Goal: Find specific page/section: Find specific page/section

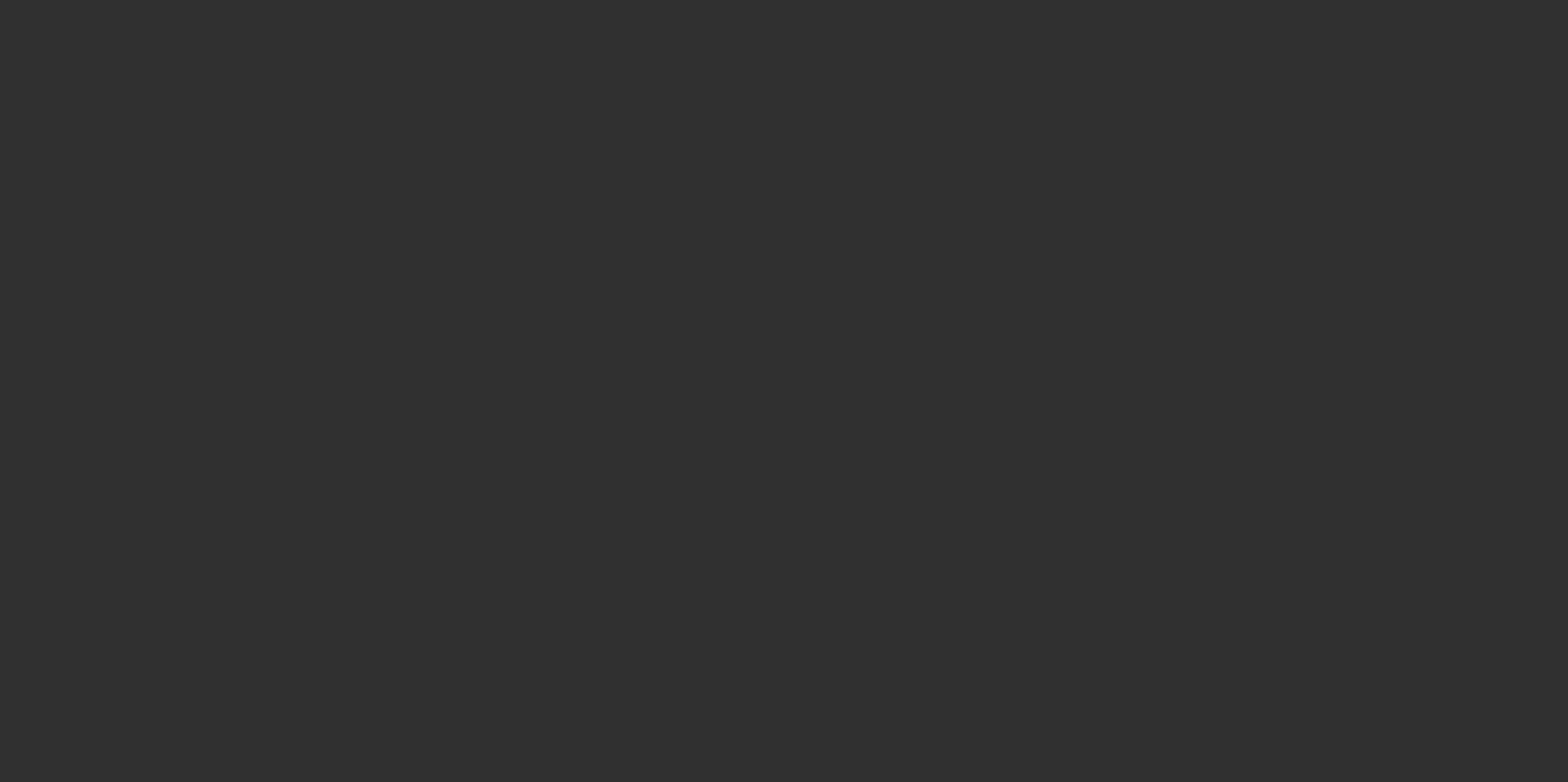
select select "10"
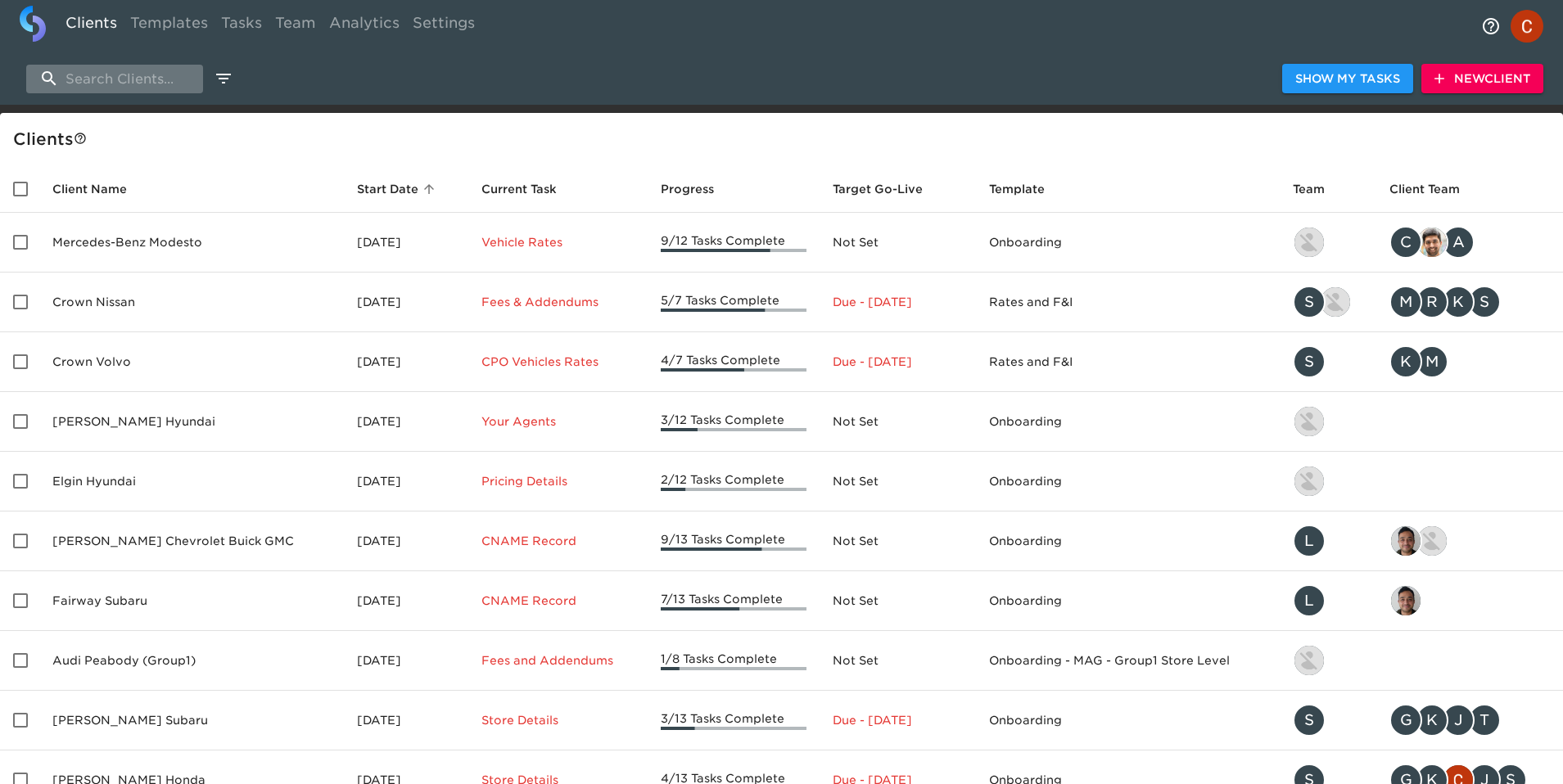
click at [117, 68] on input "search" at bounding box center [114, 78] width 177 height 28
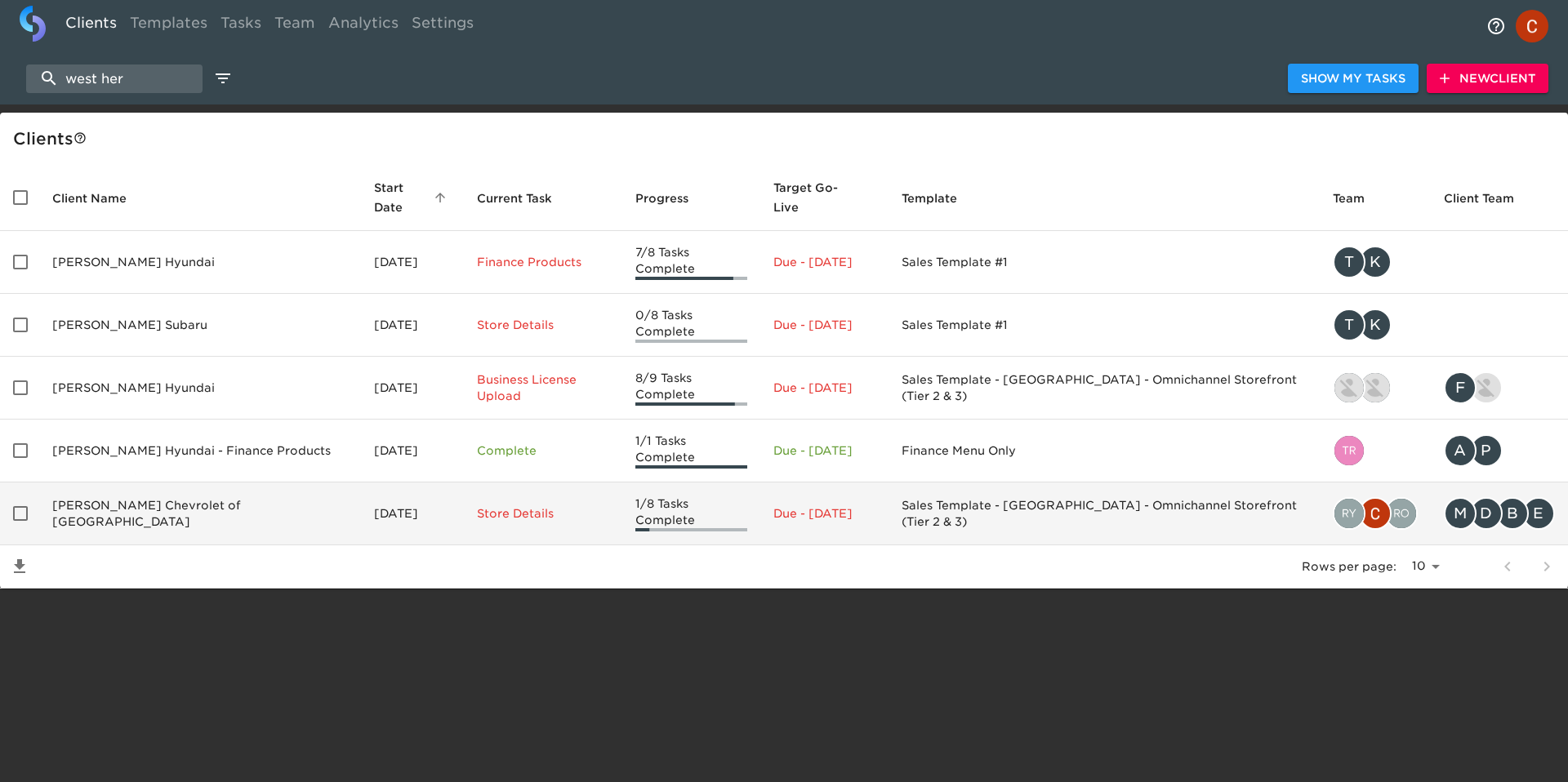
type input "west her"
click at [233, 487] on td "[PERSON_NAME] Chevrolet of [GEOGRAPHIC_DATA]" at bounding box center [200, 513] width 322 height 62
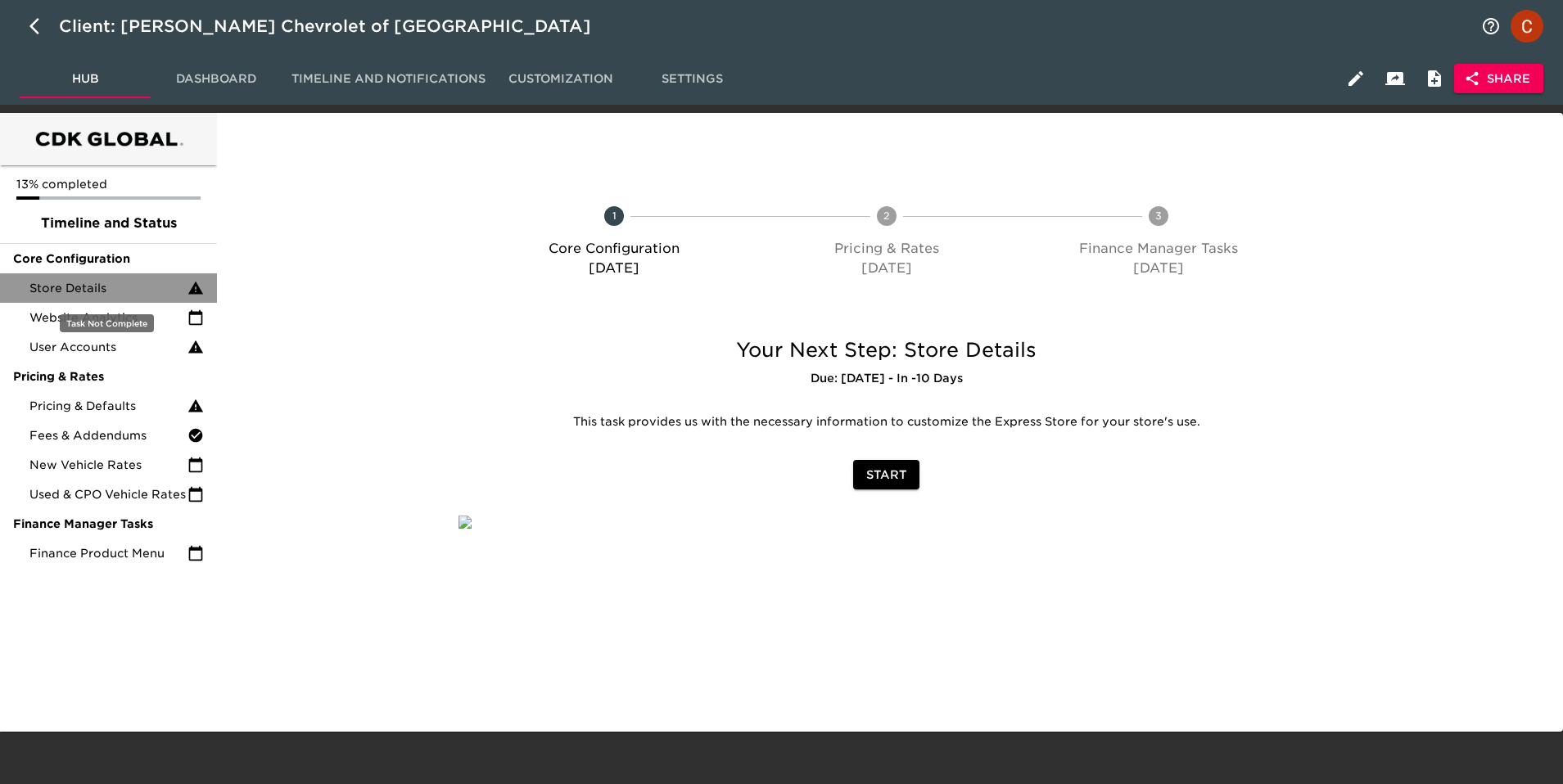
click at [76, 289] on span "Store Details" at bounding box center [108, 288] width 158 height 17
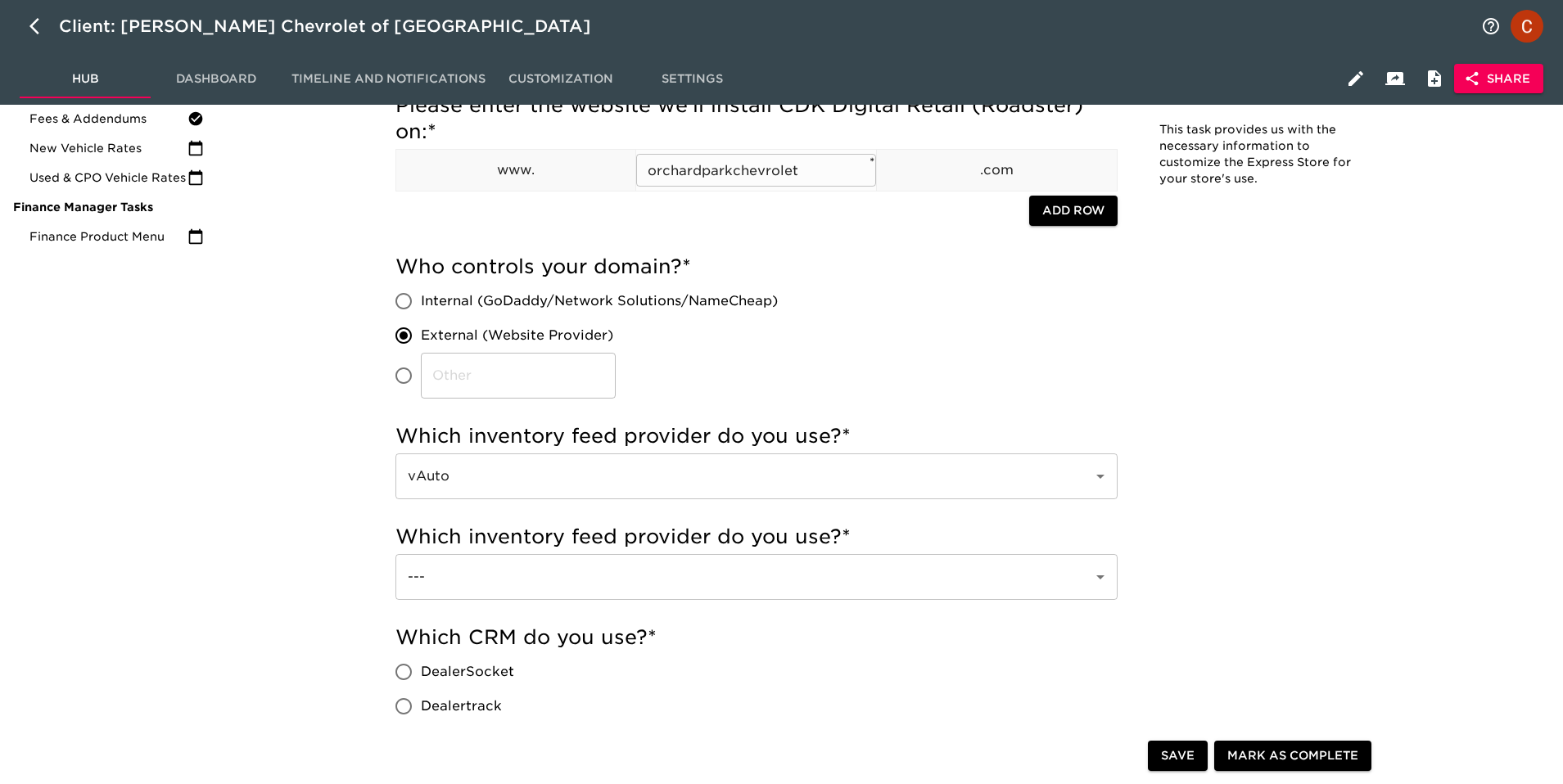
scroll to position [131, 0]
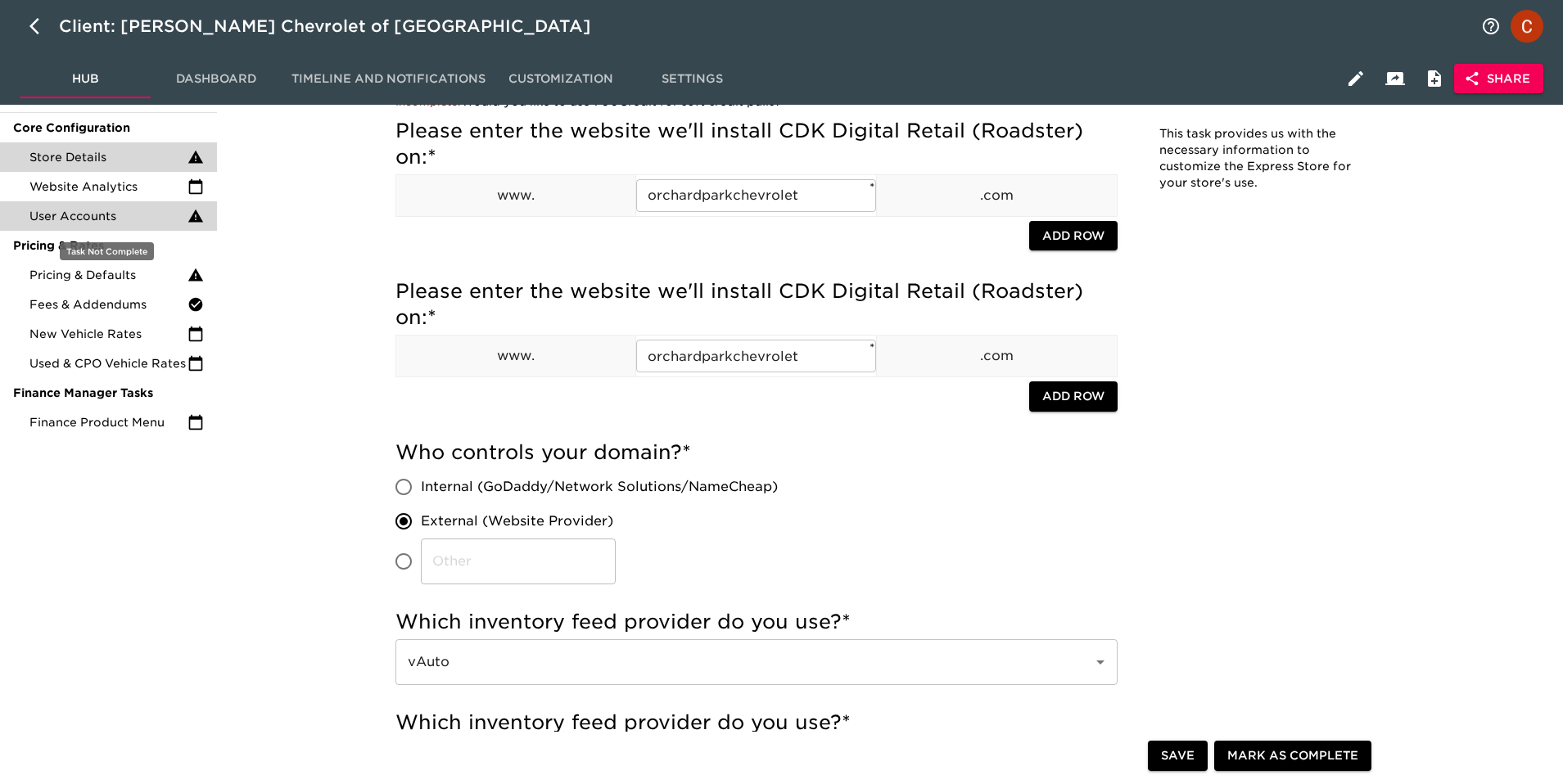
click at [77, 210] on span "User Accounts" at bounding box center [108, 216] width 158 height 17
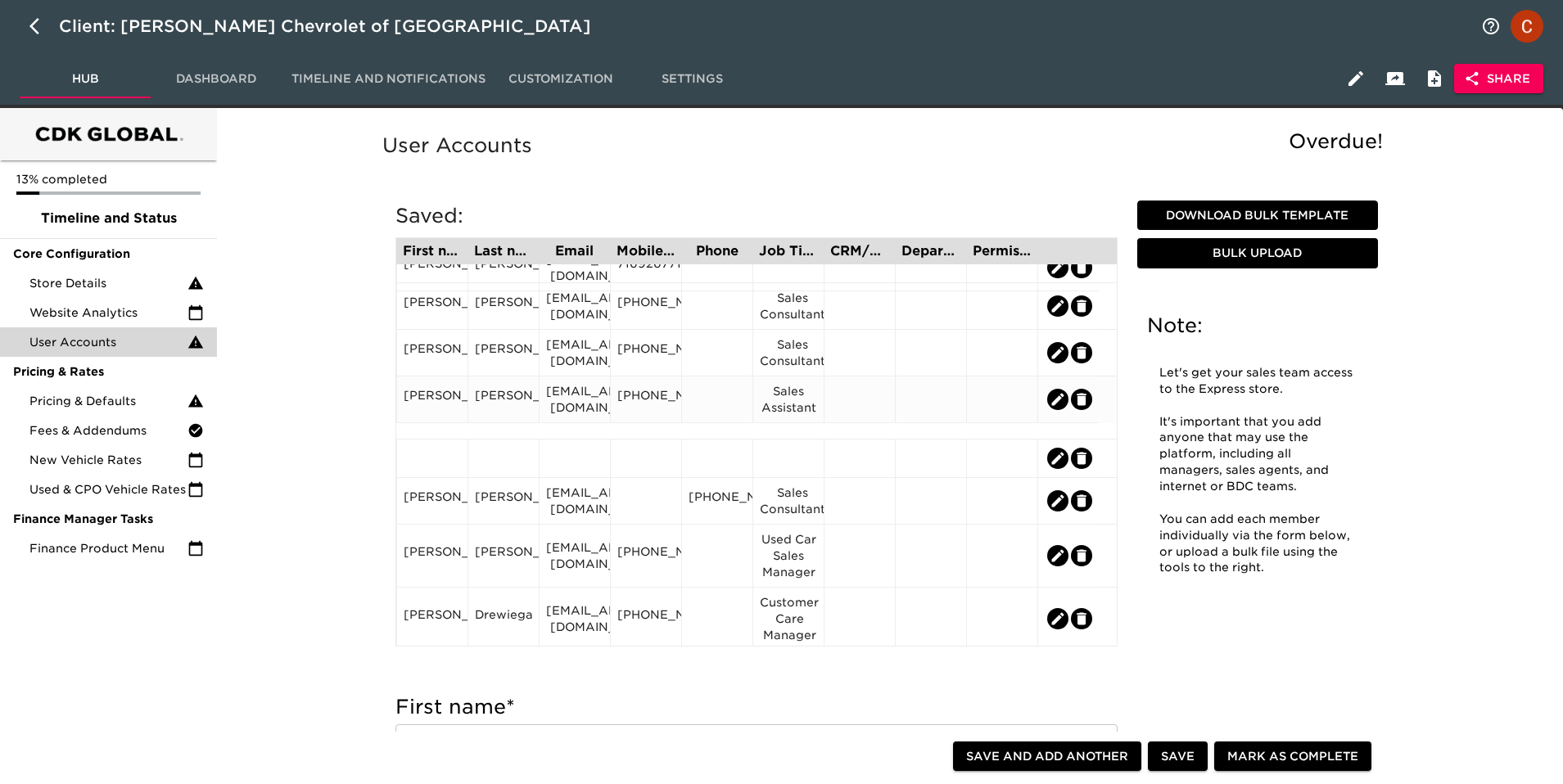
scroll to position [22, 0]
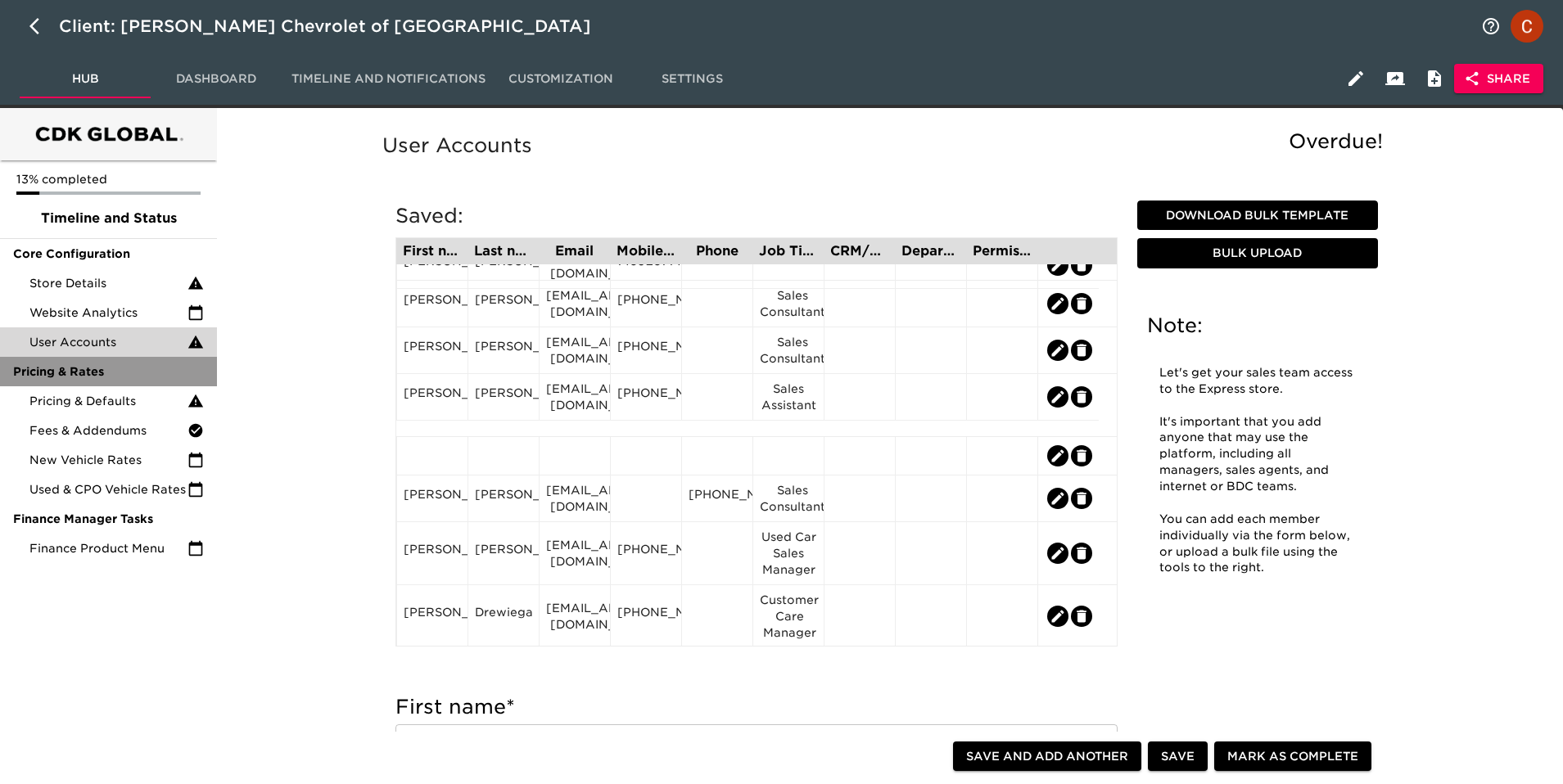
click at [74, 386] on div "Pricing & Rates" at bounding box center [109, 371] width 217 height 29
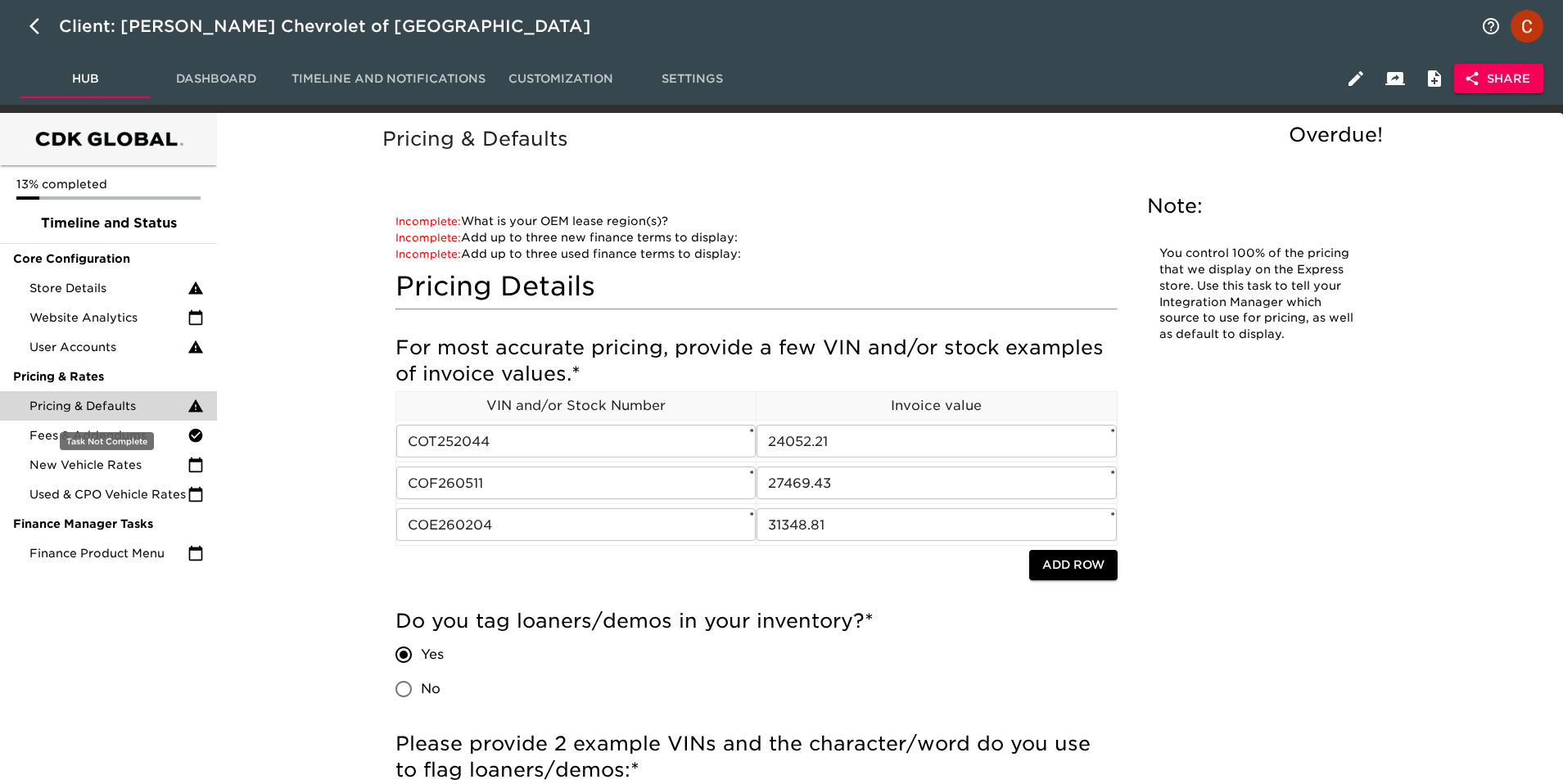
click at [74, 415] on div "Pricing & Defaults" at bounding box center [109, 406] width 217 height 29
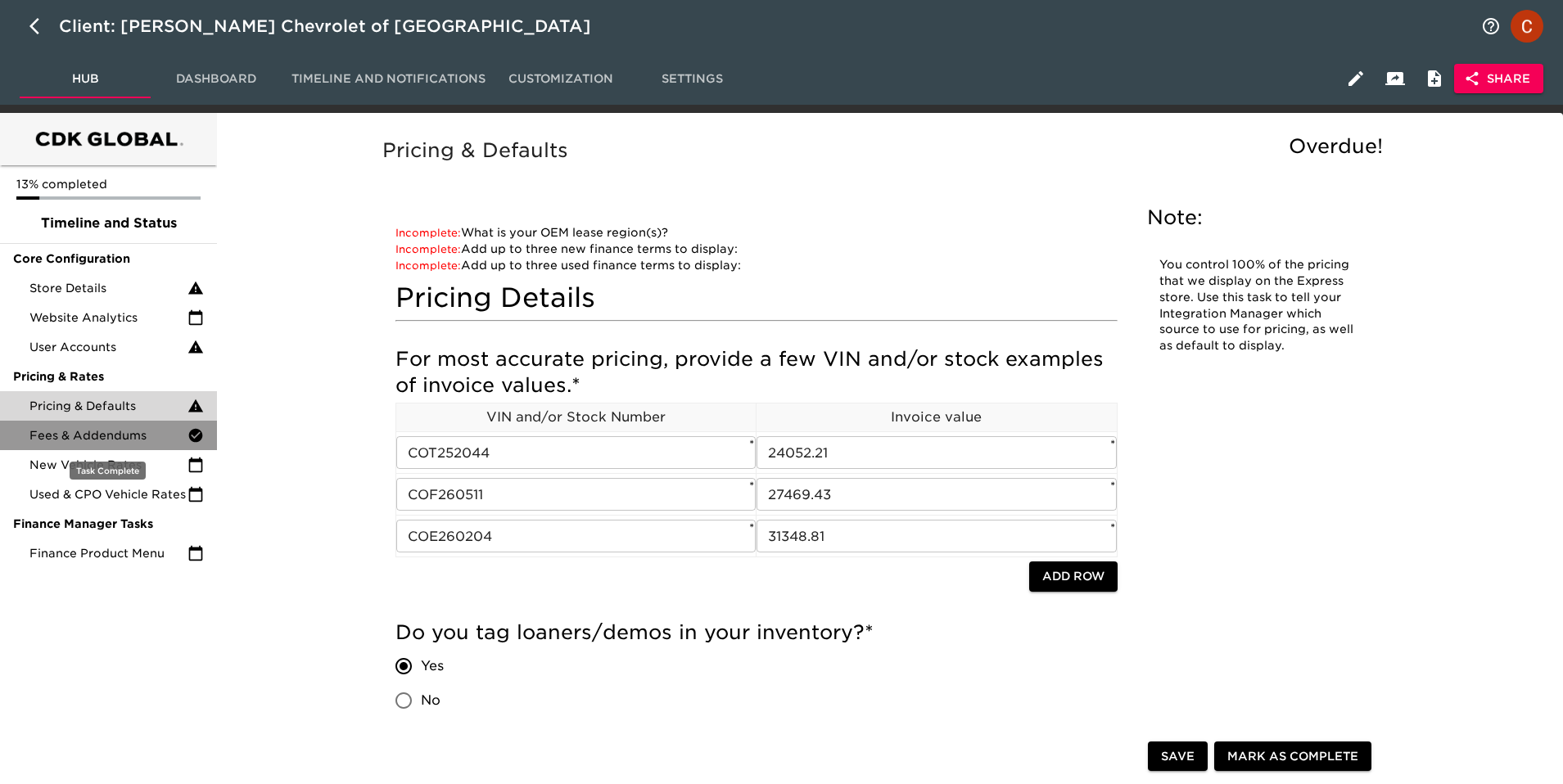
click at [69, 447] on div "Fees & Addendums" at bounding box center [109, 435] width 217 height 29
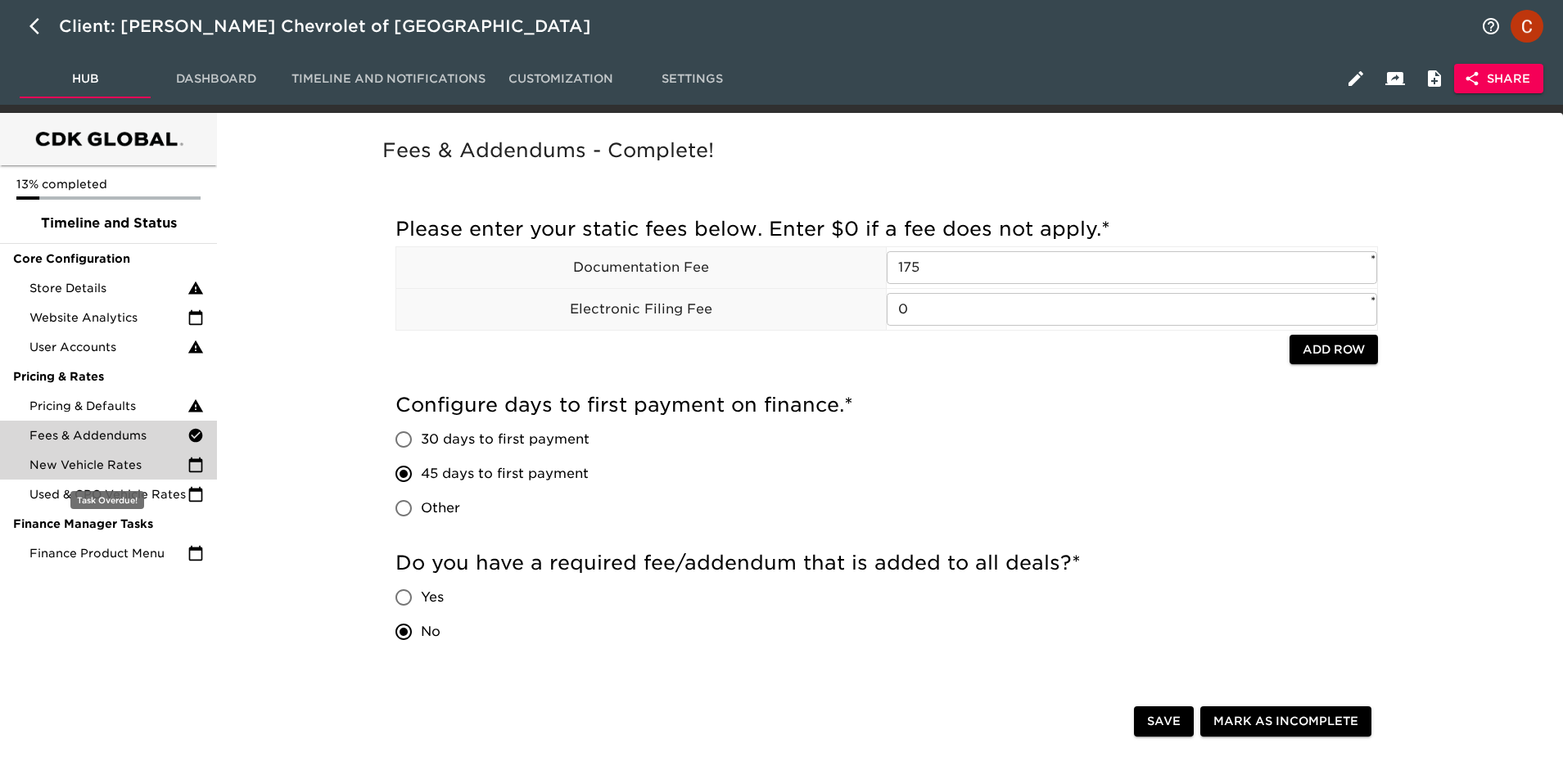
click at [71, 465] on span "New Vehicle Rates" at bounding box center [108, 465] width 158 height 17
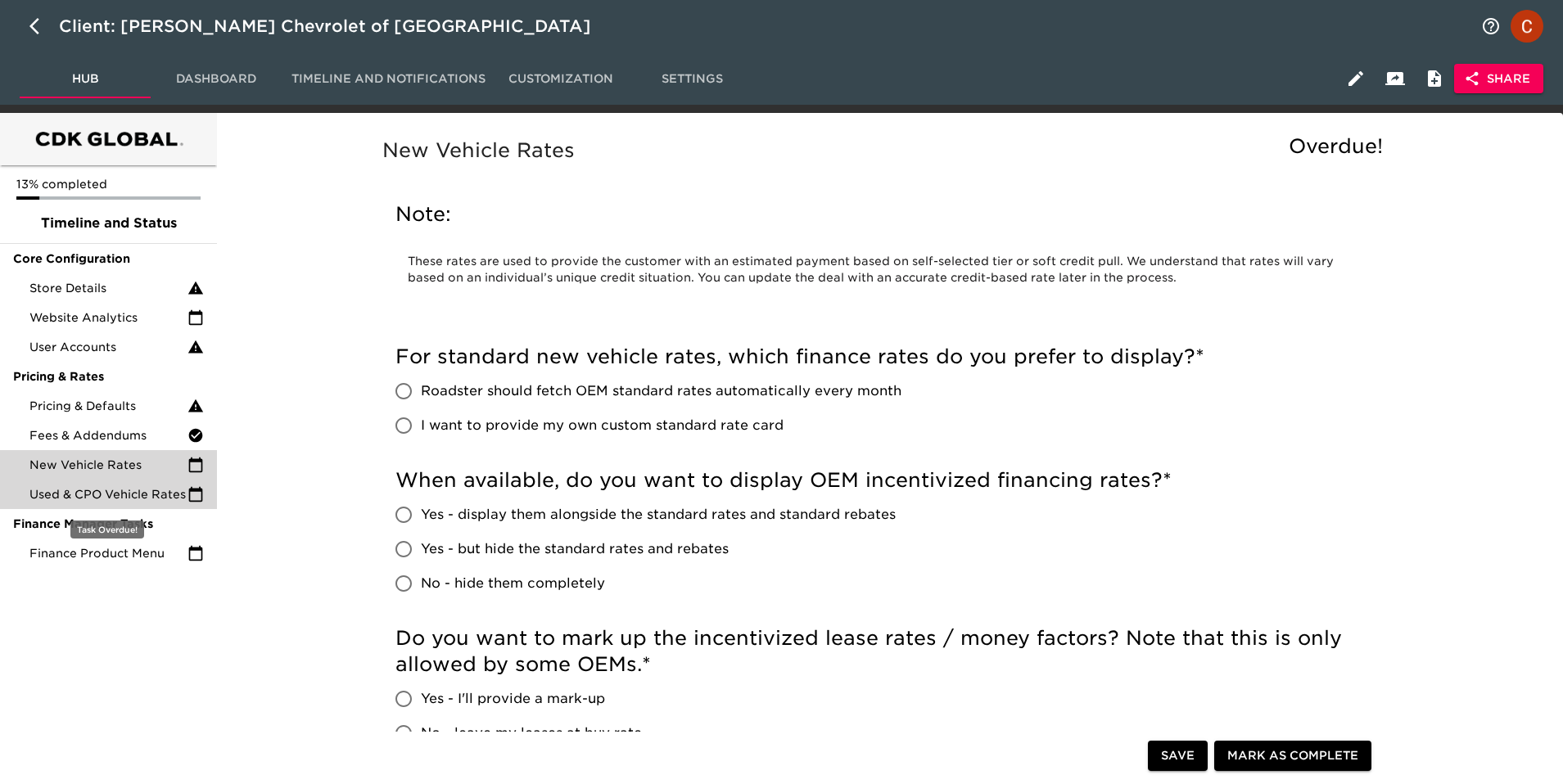
click at [58, 491] on span "Used & CPO Vehicle Rates" at bounding box center [108, 494] width 158 height 17
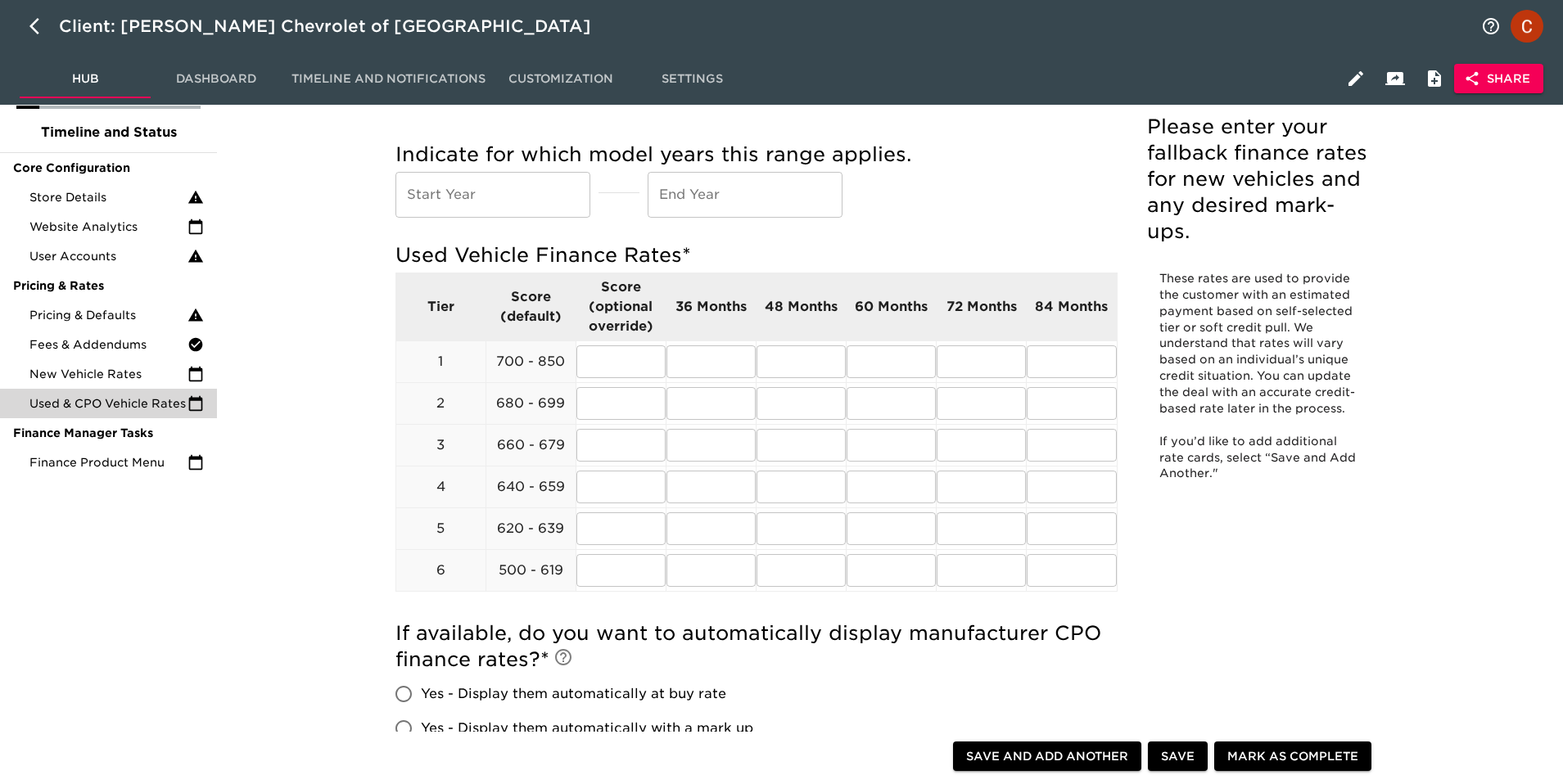
scroll to position [105, 0]
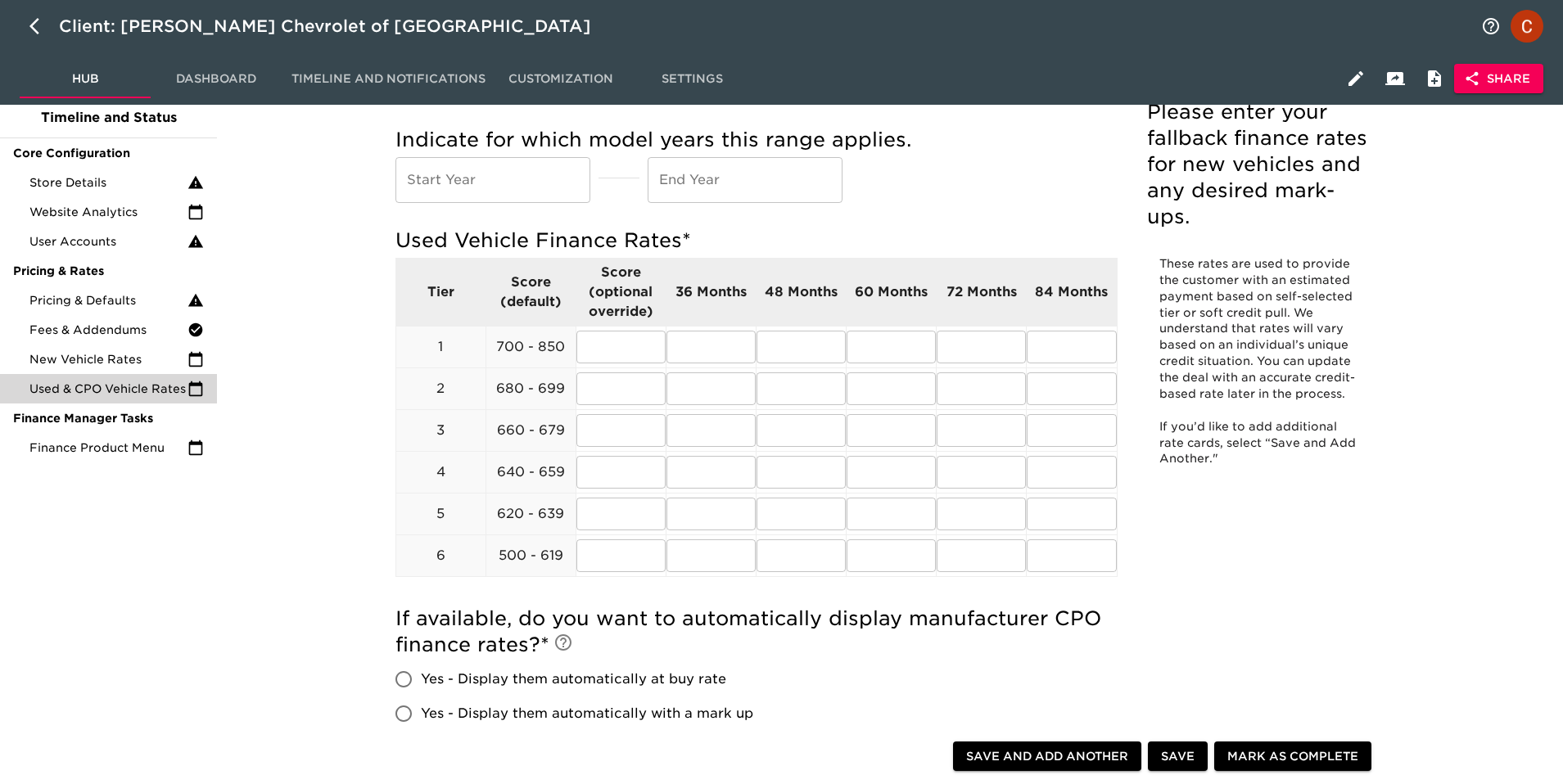
click at [53, 466] on ul "13% completed Timeline and Status Core Configuration Store Details Website Anal…" at bounding box center [109, 265] width 217 height 409
click at [53, 452] on span "Finance Product Menu" at bounding box center [108, 448] width 158 height 17
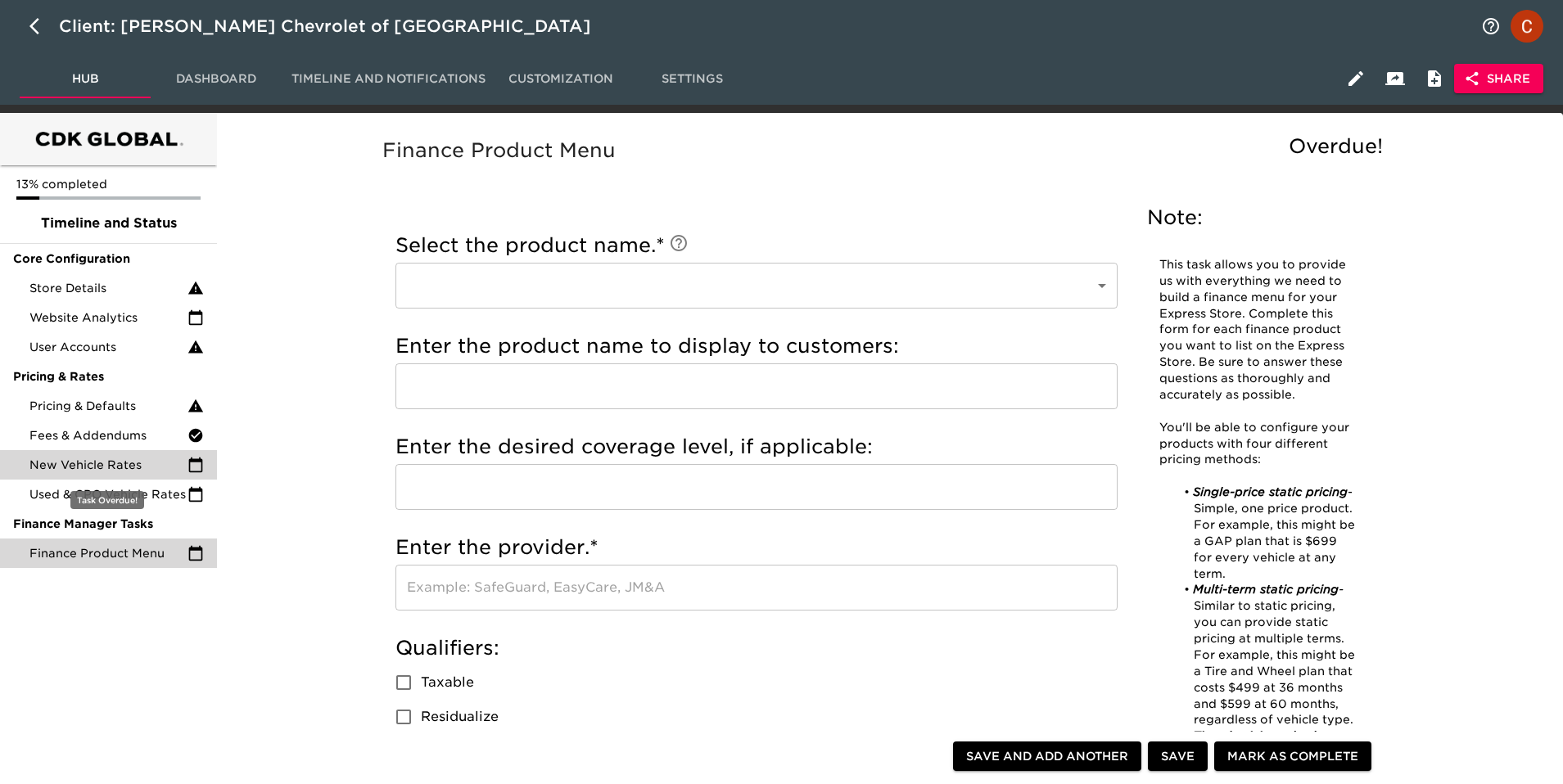
click at [153, 453] on div "New Vehicle Rates" at bounding box center [109, 464] width 217 height 29
